Goal: Task Accomplishment & Management: Use online tool/utility

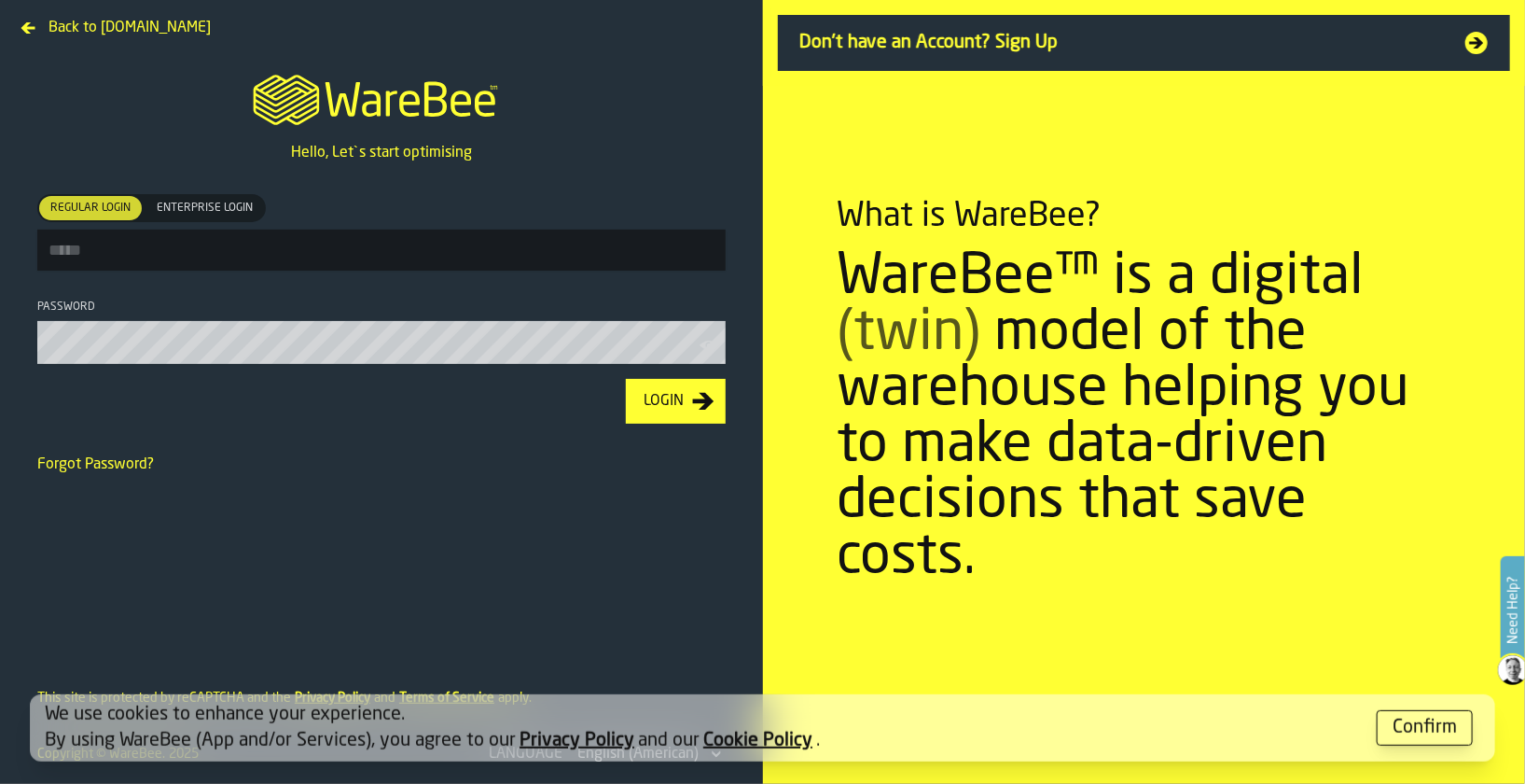
click at [291, 254] on input "Regular Login Regular Login Enterprise Login Enterprise Login" at bounding box center [381, 250] width 689 height 41
type input "**********"
click at [626, 379] on button "Login" at bounding box center [675, 401] width 99 height 44
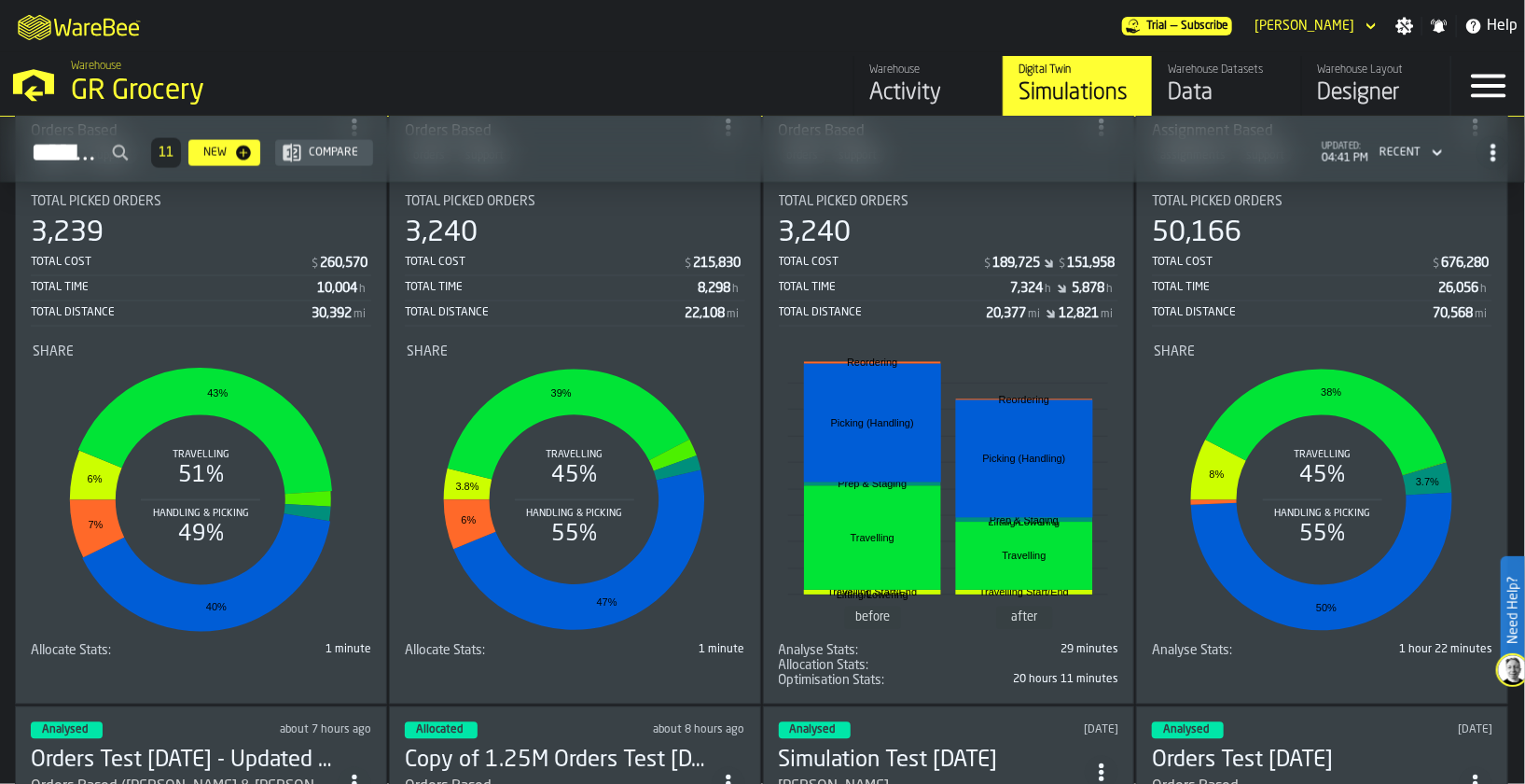
scroll to position [1701, 0]
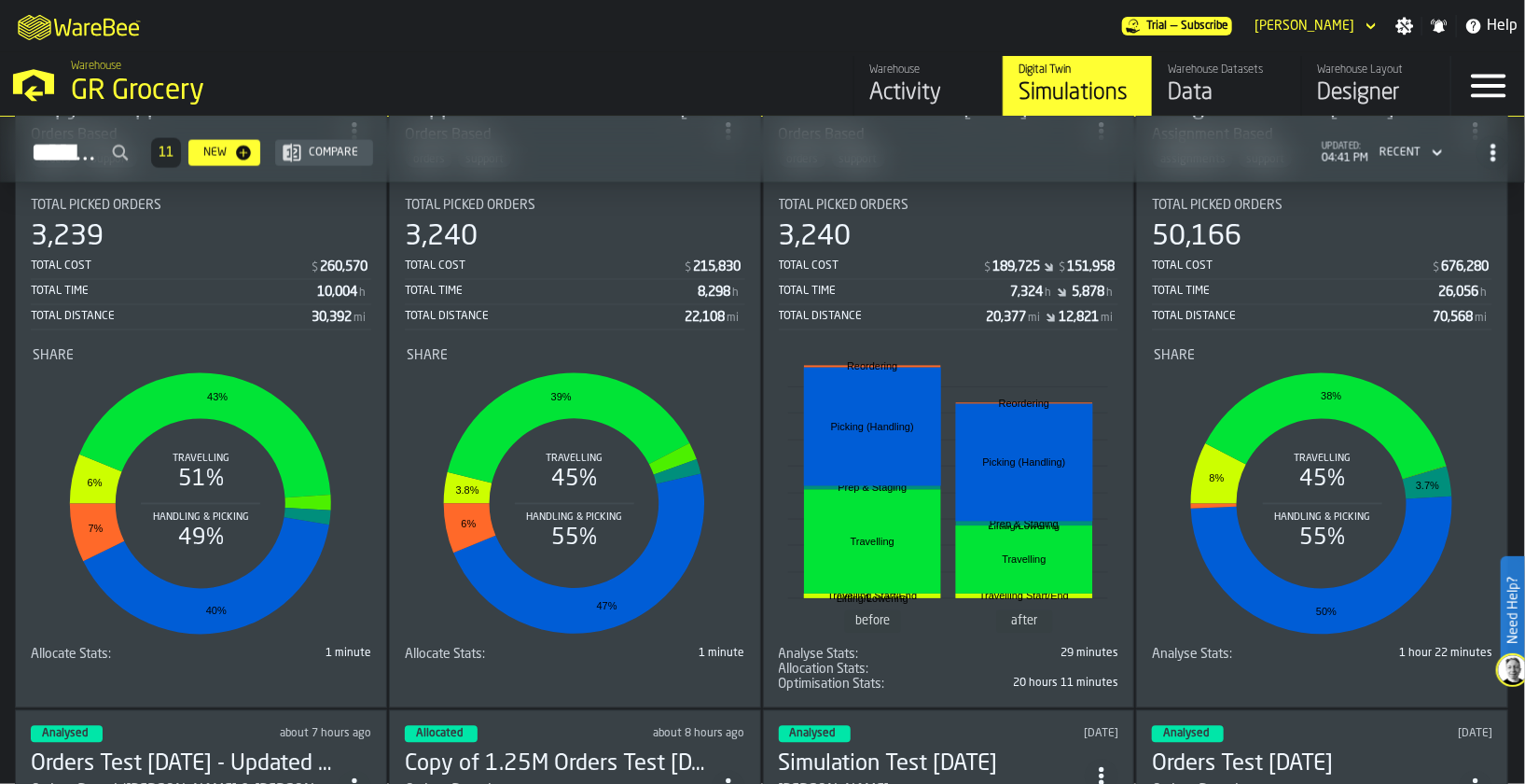
click at [296, 286] on div "Total Time" at bounding box center [173, 292] width 287 height 13
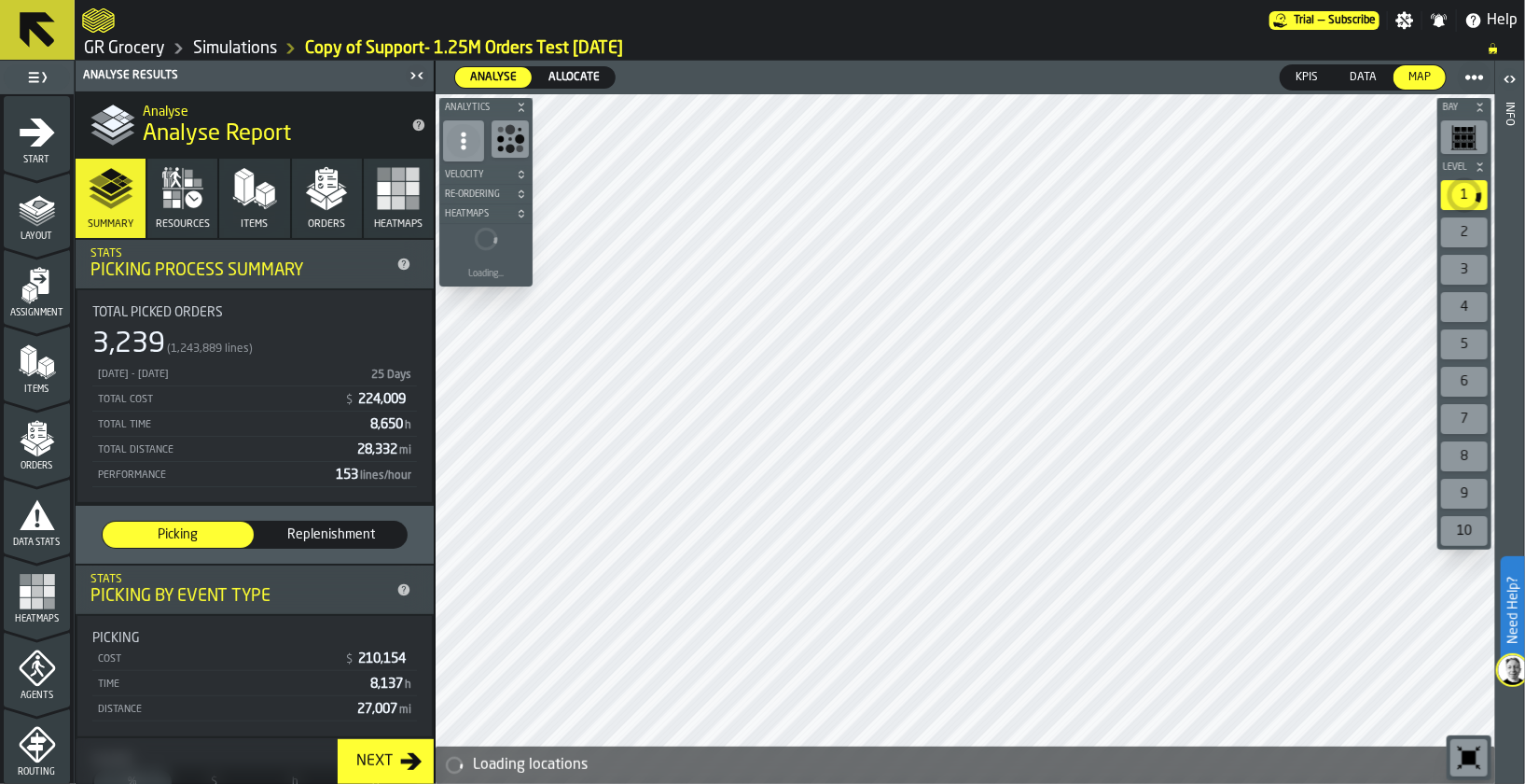
click at [73, 552] on div "1 Start 1.1 Layout 1.2 Assignment 1.3 Items 1.4 Orders 1.5 Data Stats 1.6 Heatm…" at bounding box center [36, 439] width 74 height 689
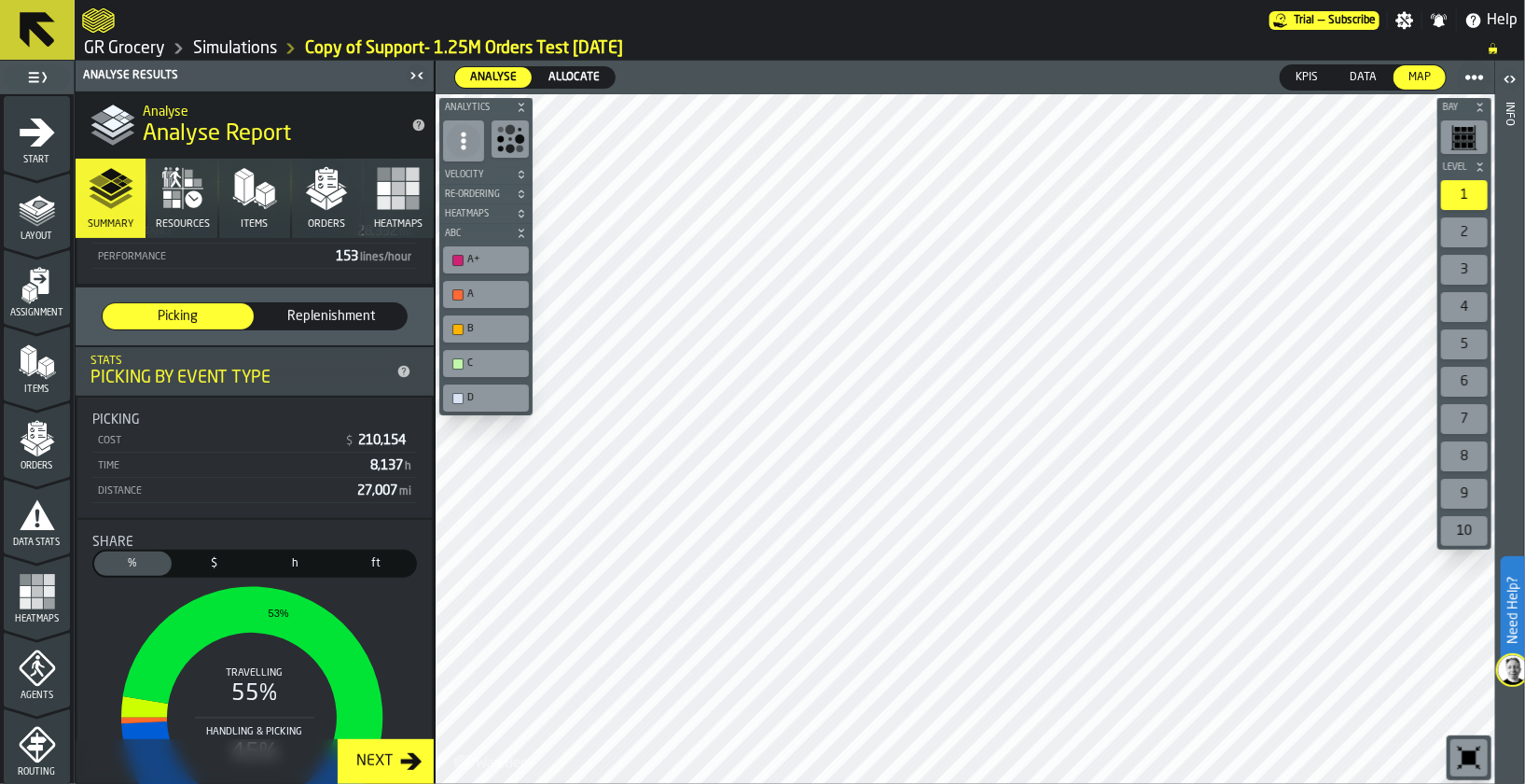
scroll to position [221, 0]
click at [324, 196] on icon "button" at bounding box center [326, 188] width 44 height 44
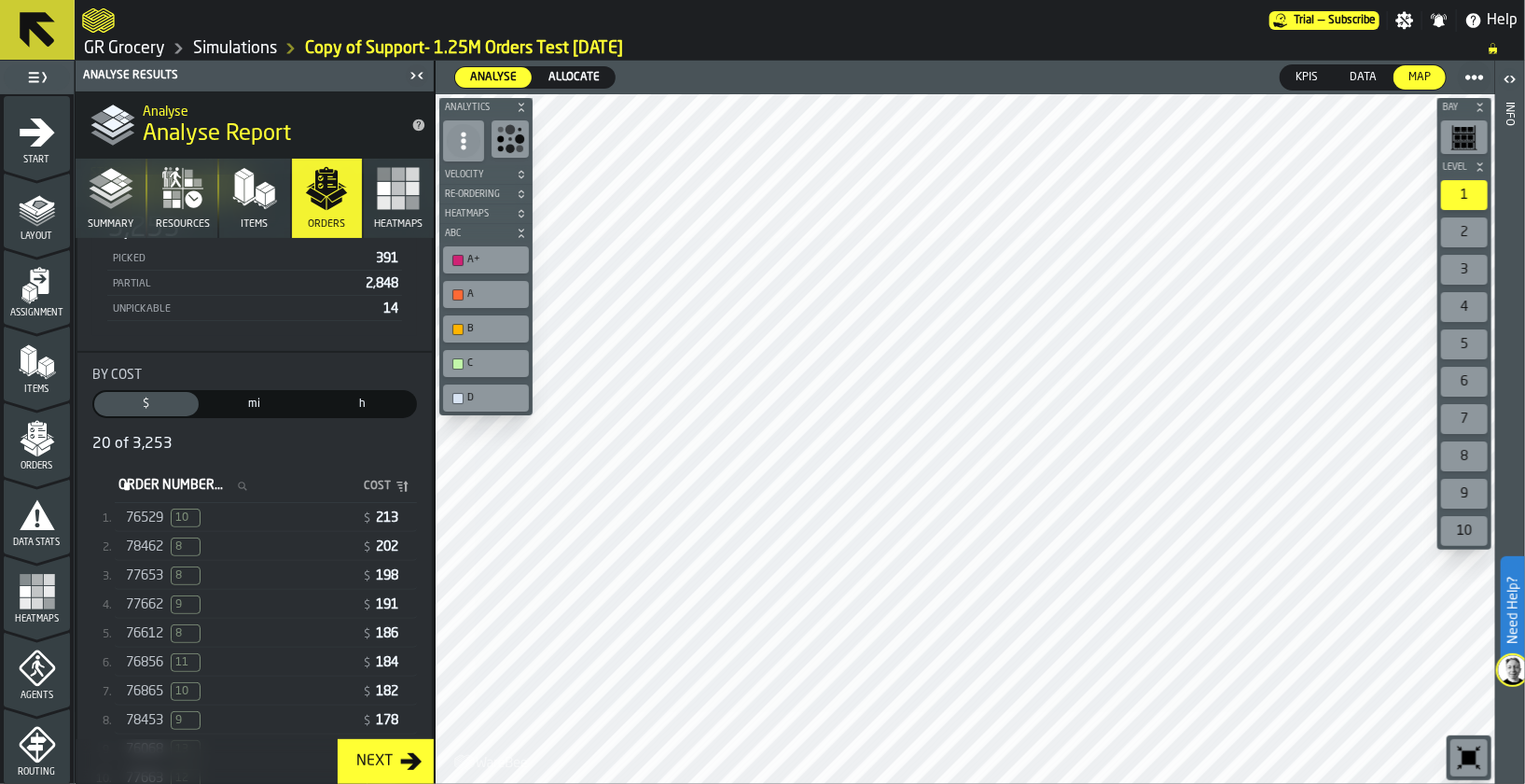
click at [162, 526] on div "76529 10" at bounding box center [240, 517] width 229 height 19
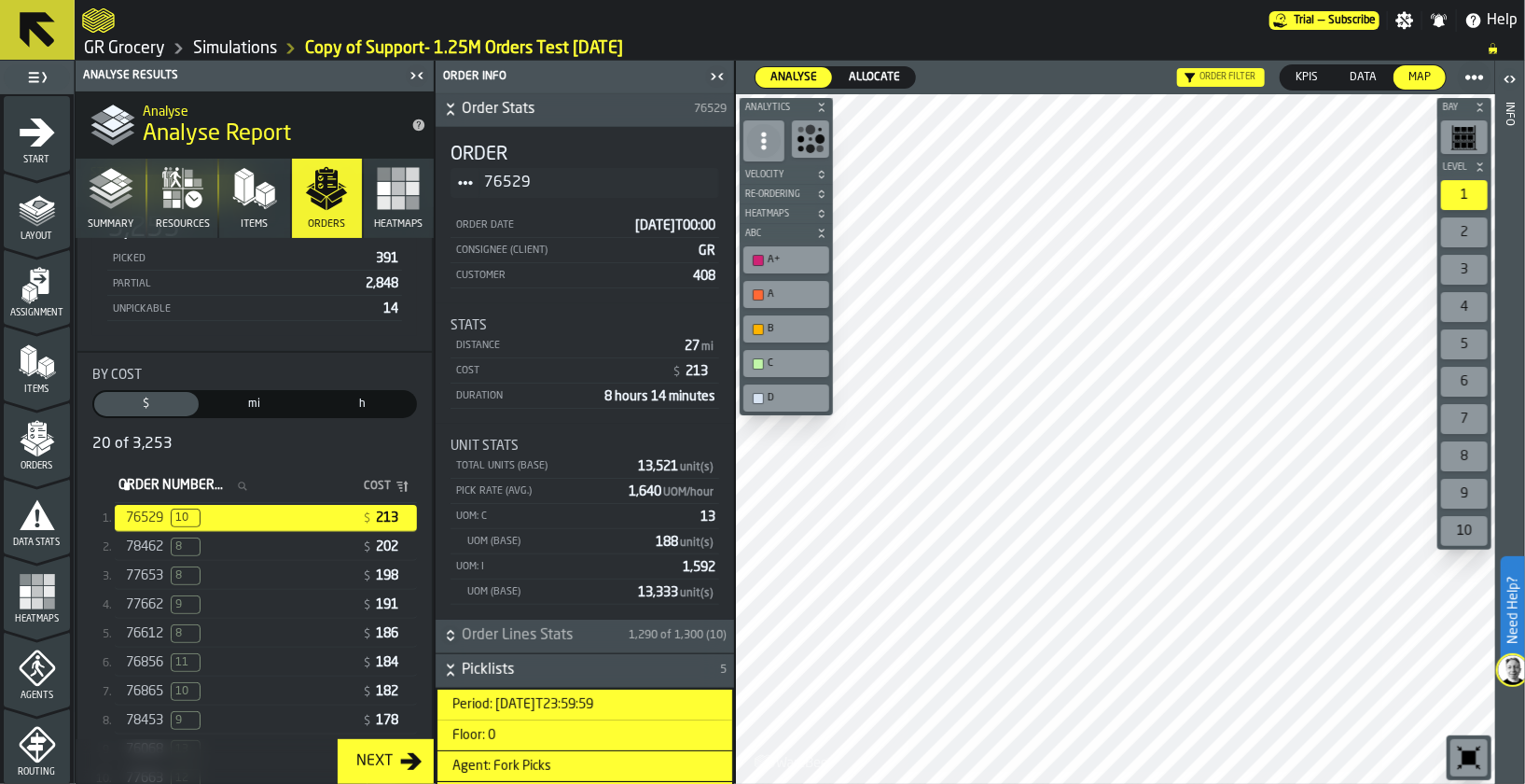
click at [542, 174] on span "76529" at bounding box center [595, 182] width 221 height 23
drag, startPoint x: 538, startPoint y: 181, endPoint x: 593, endPoint y: 185, distance: 55.1
click at [593, 185] on span "76529" at bounding box center [595, 182] width 221 height 23
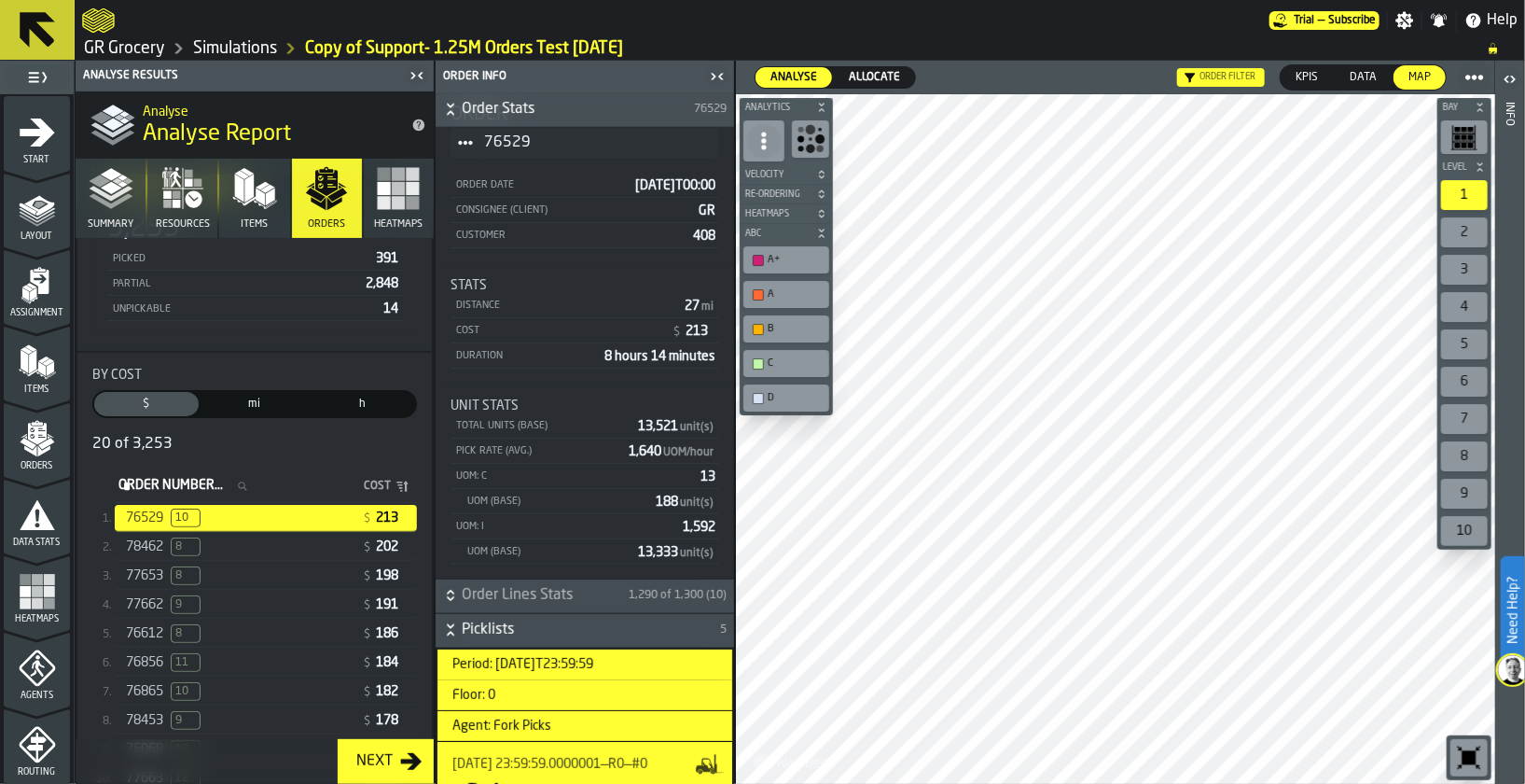
scroll to position [0, 0]
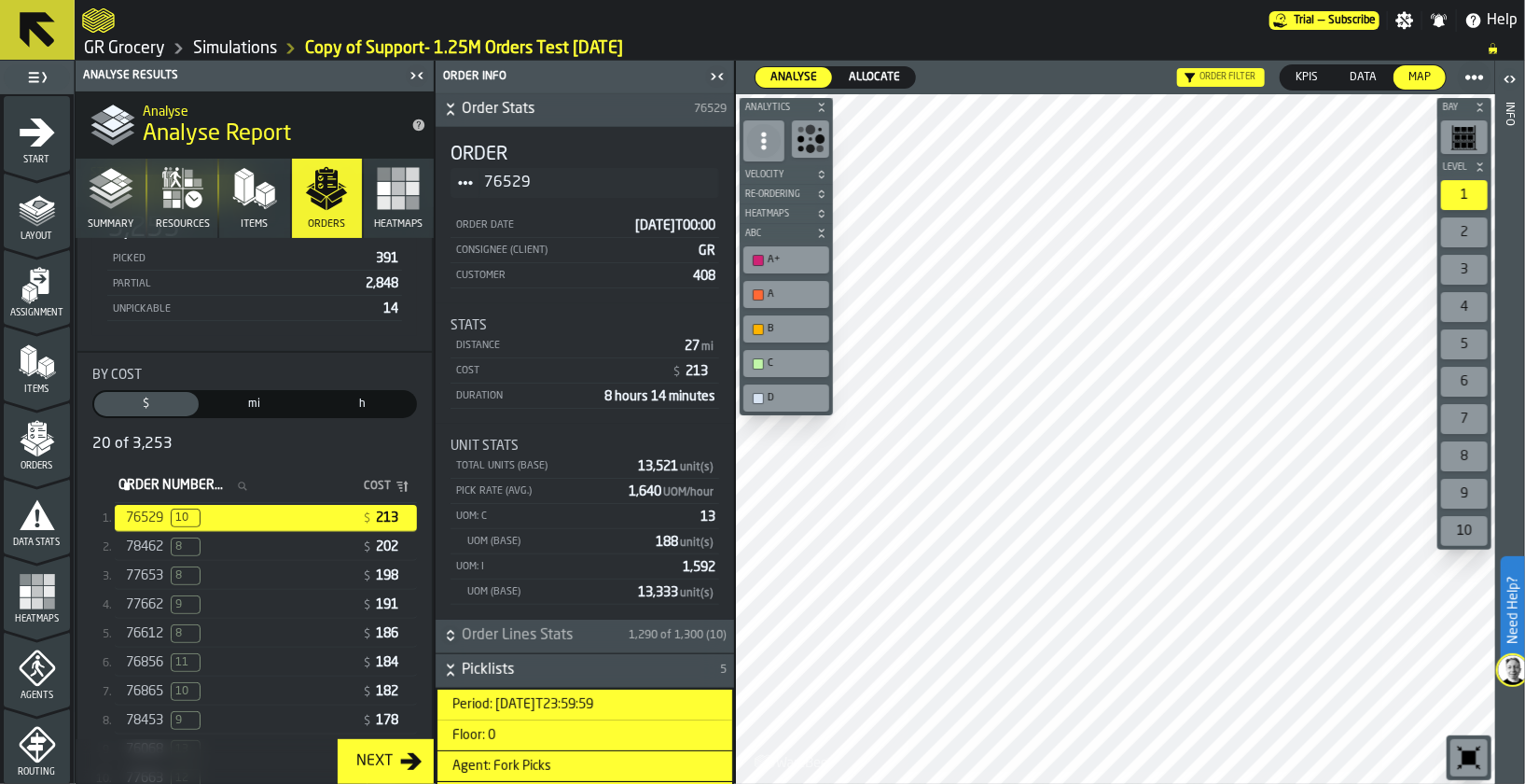
click at [99, 205] on icon "button" at bounding box center [110, 188] width 44 height 44
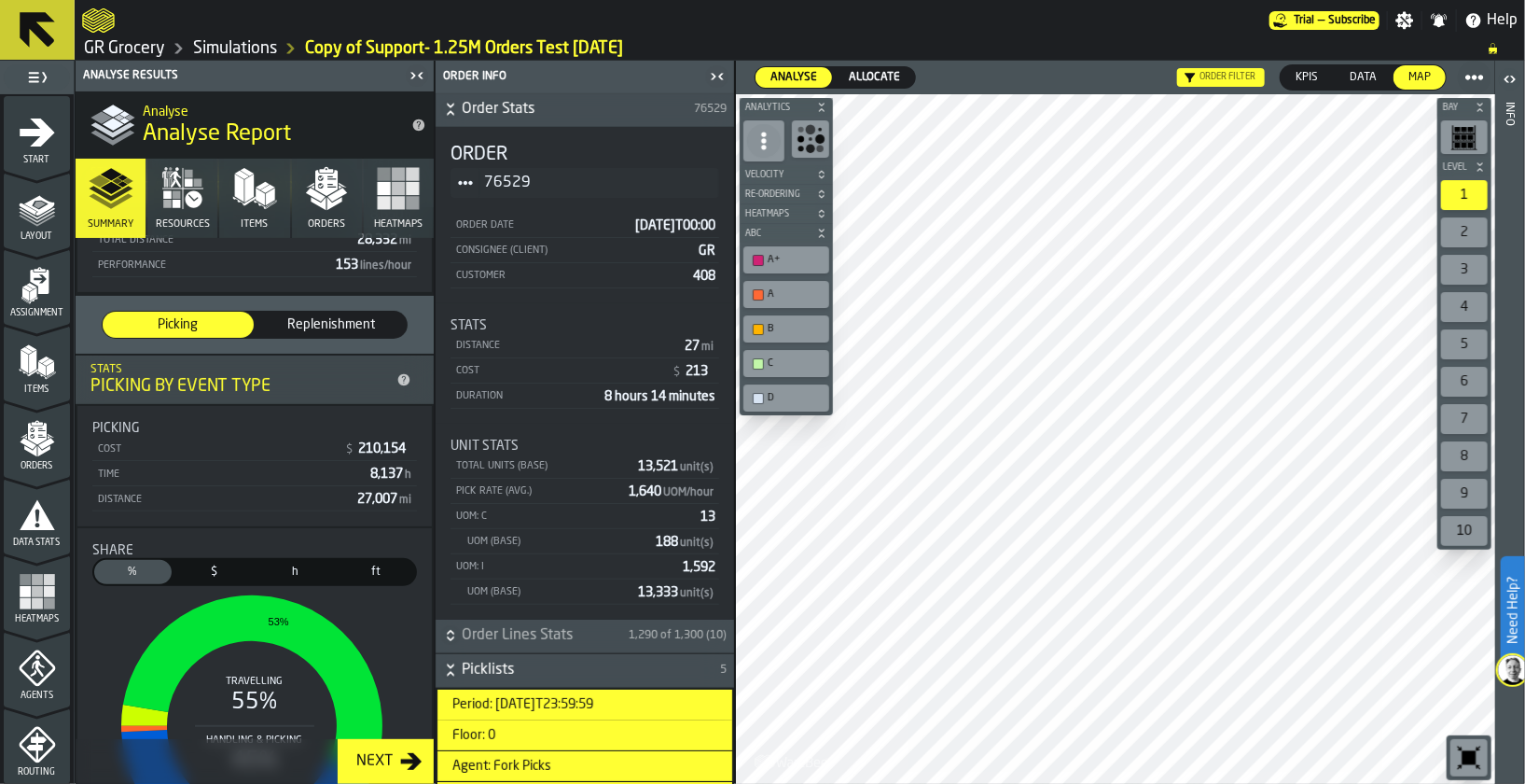
scroll to position [209, 0]
click at [16, 458] on div "Orders" at bounding box center [36, 445] width 66 height 51
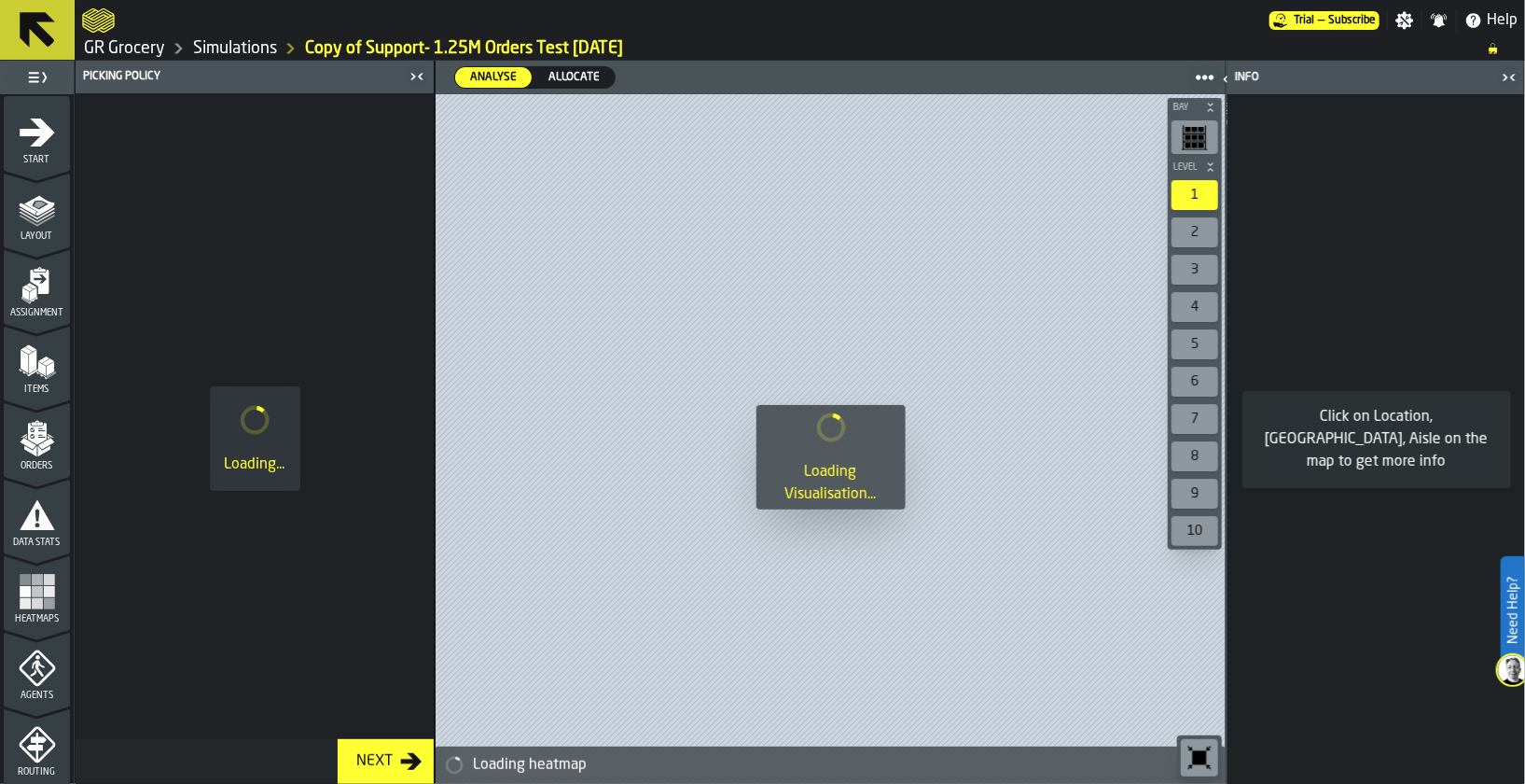
scroll to position [686, 0]
